Goal: Check status: Check status

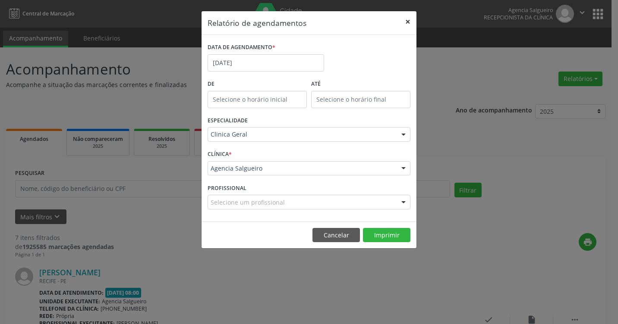
click at [406, 21] on button "×" at bounding box center [407, 21] width 17 height 21
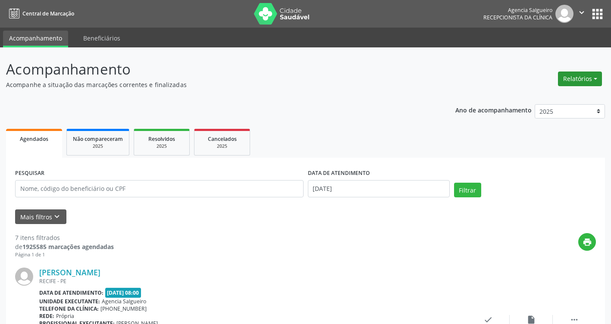
click at [596, 78] on button "Relatórios" at bounding box center [580, 79] width 44 height 15
click at [536, 94] on link "Agendamentos" at bounding box center [556, 97] width 93 height 12
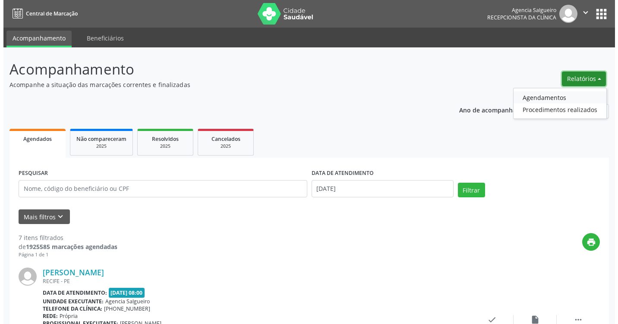
select select "8"
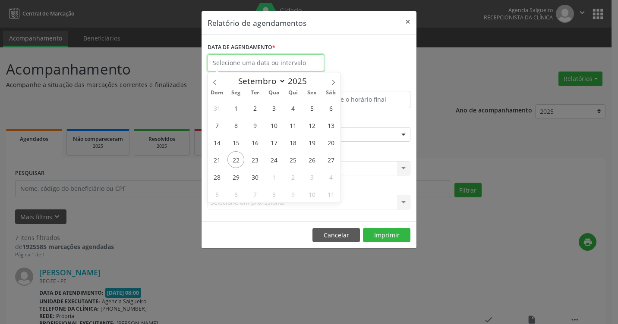
click at [284, 64] on input "text" at bounding box center [265, 62] width 116 height 17
click at [237, 159] on span "22" at bounding box center [235, 159] width 17 height 17
type input "[DATE]"
click at [237, 159] on span "22" at bounding box center [235, 159] width 17 height 17
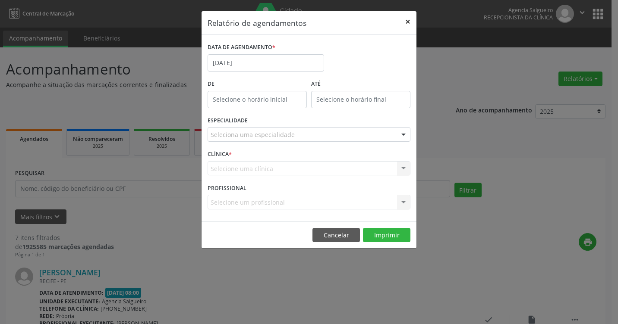
click at [407, 20] on button "×" at bounding box center [407, 21] width 17 height 21
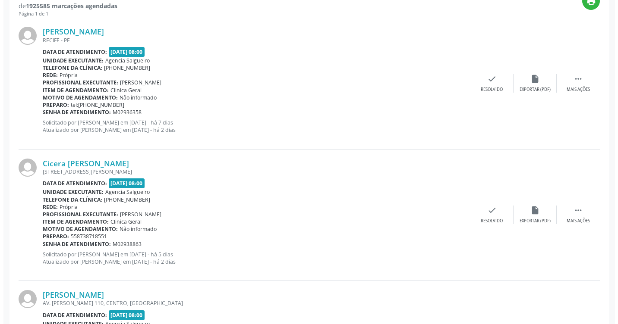
scroll to position [259, 0]
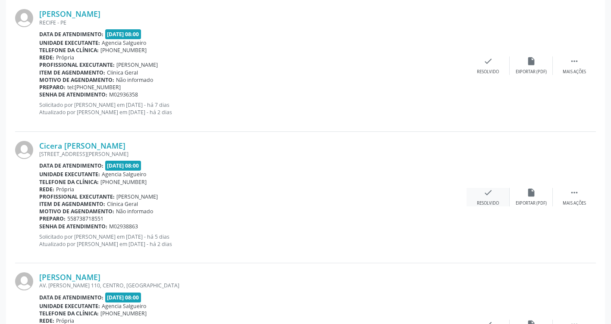
click at [490, 194] on icon "check" at bounding box center [487, 192] width 9 height 9
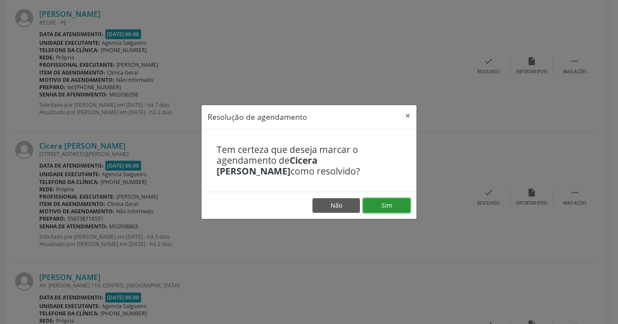
click at [383, 205] on button "Sim" at bounding box center [386, 205] width 47 height 15
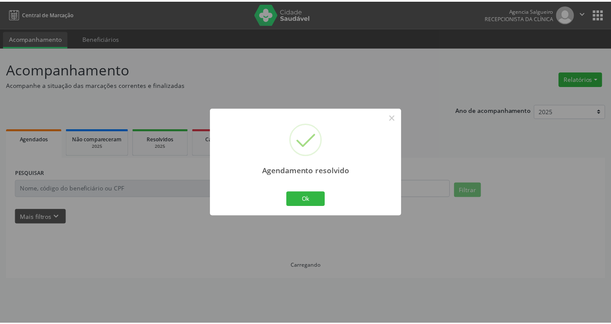
scroll to position [0, 0]
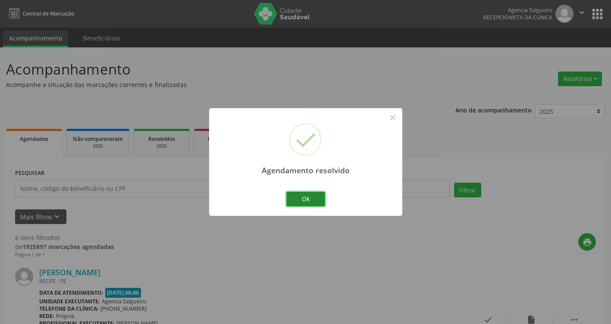
click at [311, 201] on button "Ok" at bounding box center [305, 199] width 39 height 15
